Goal: Find specific page/section: Find specific page/section

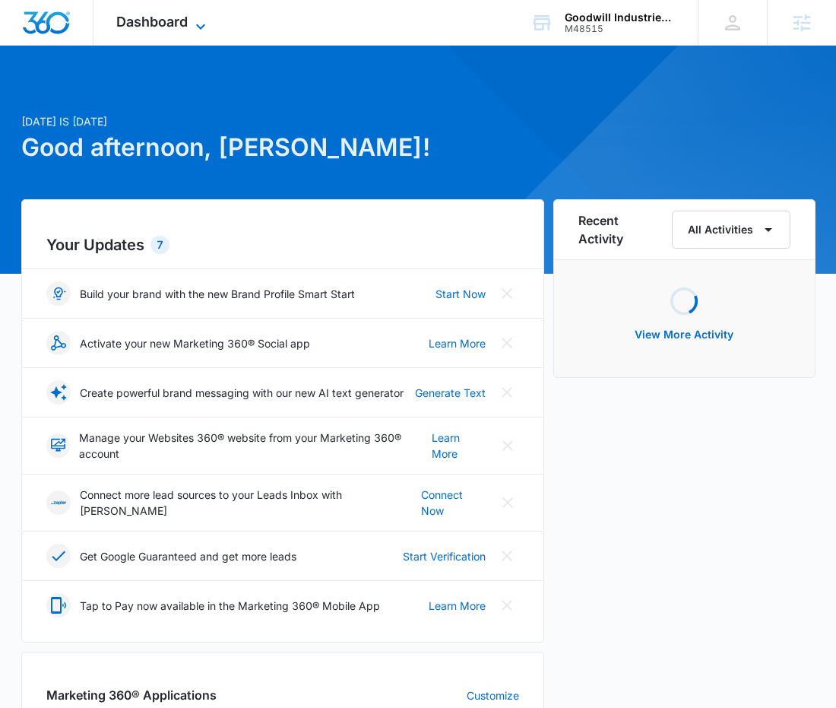
click at [161, 18] on span "Dashboard" at bounding box center [151, 22] width 71 height 16
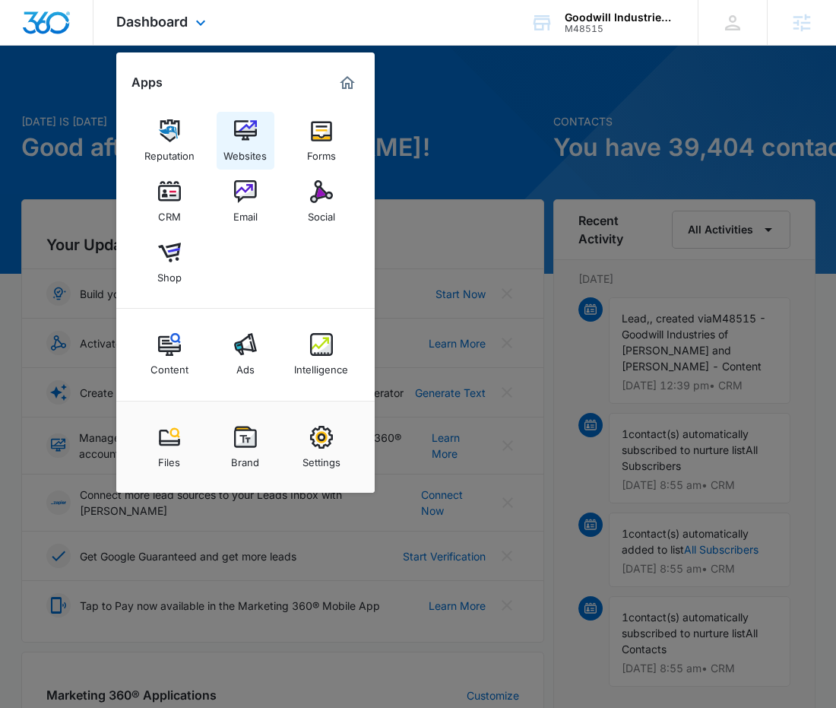
click at [250, 147] on div "Websites" at bounding box center [245, 152] width 43 height 20
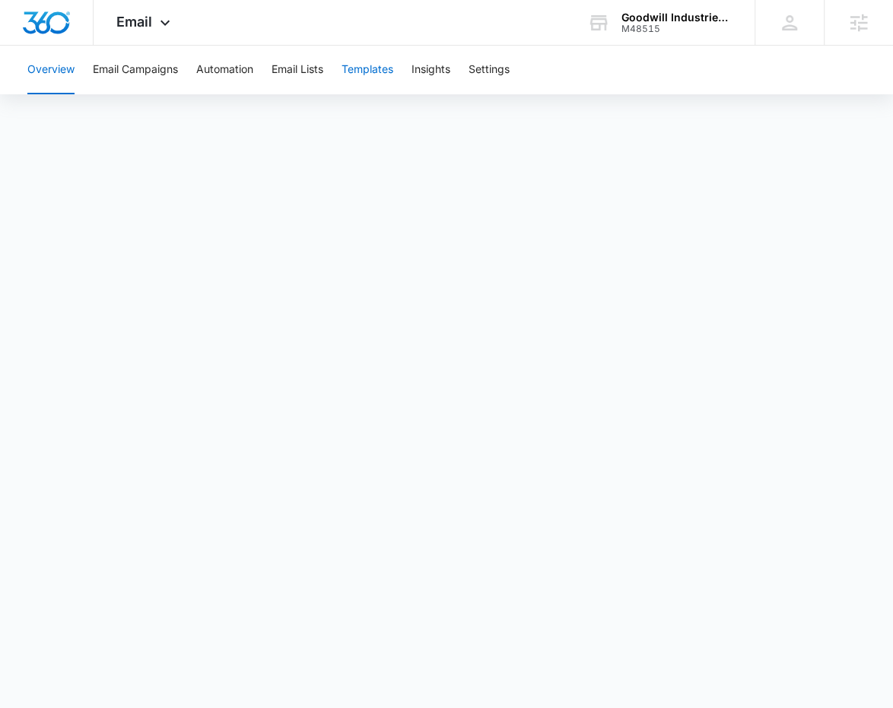
click at [364, 84] on button "Templates" at bounding box center [367, 70] width 52 height 49
